Goal: Task Accomplishment & Management: Complete application form

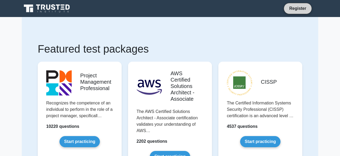
click at [304, 10] on link "Register" at bounding box center [297, 8] width 23 height 7
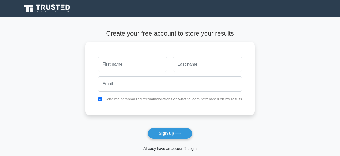
click at [287, 66] on main "Create your free account to store your results Send me personalized recommendat…" at bounding box center [170, 96] width 340 height 158
